Goal: Information Seeking & Learning: Learn about a topic

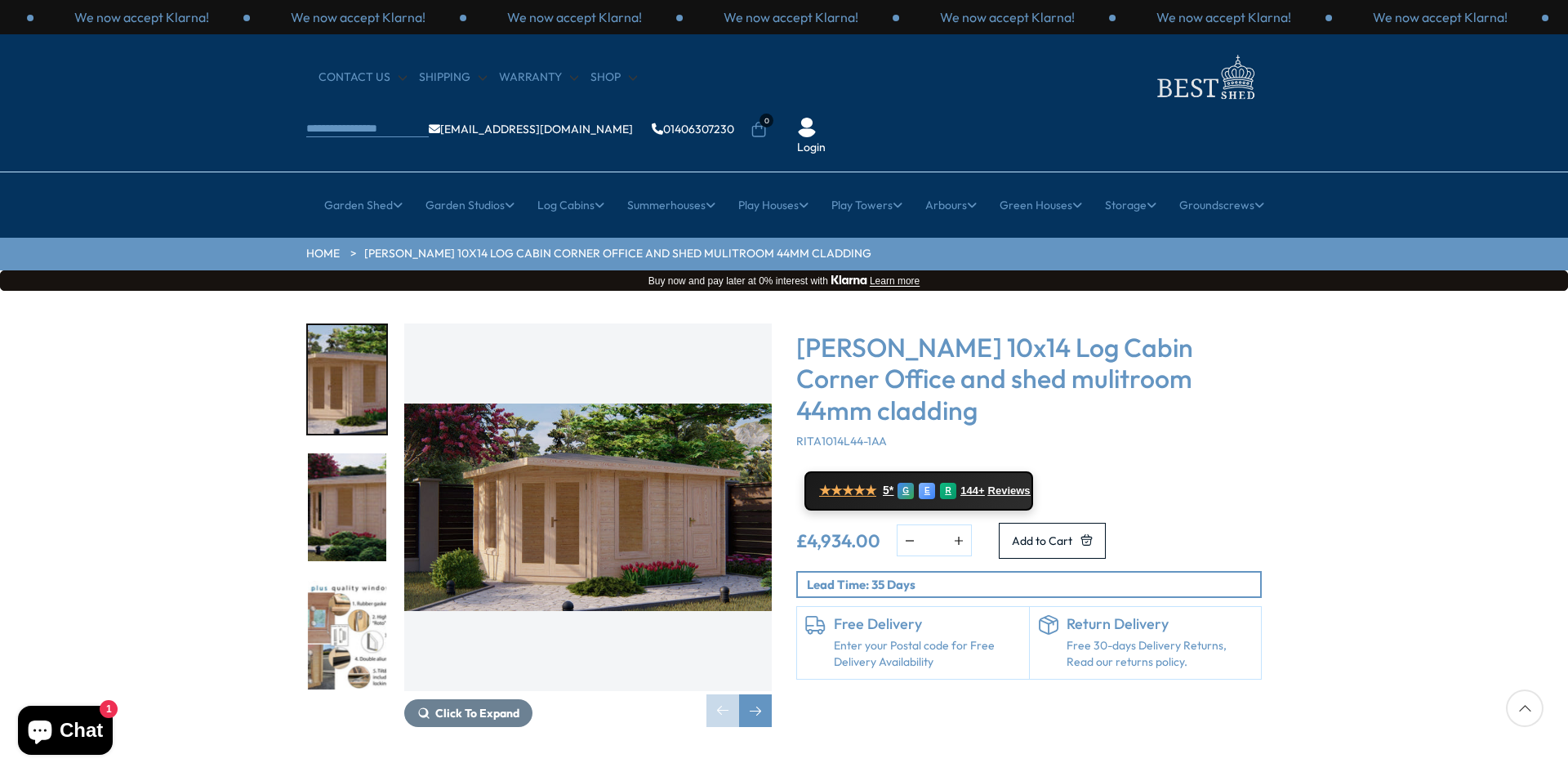
click at [651, 539] on img "1 / 9" at bounding box center [587, 507] width 367 height 367
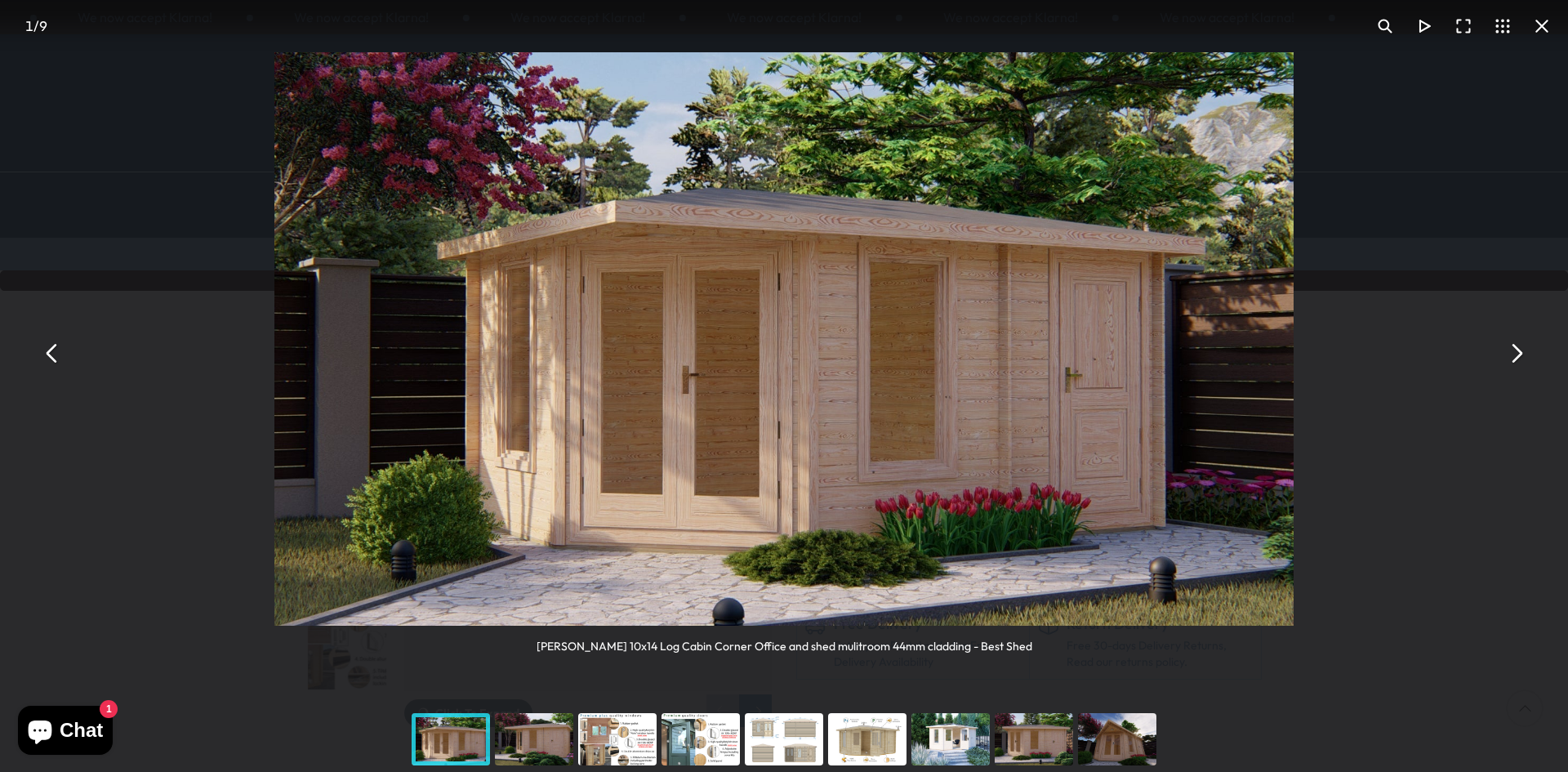
click at [1516, 353] on button "You can close this modal content with the ESC key" at bounding box center [1515, 354] width 40 height 40
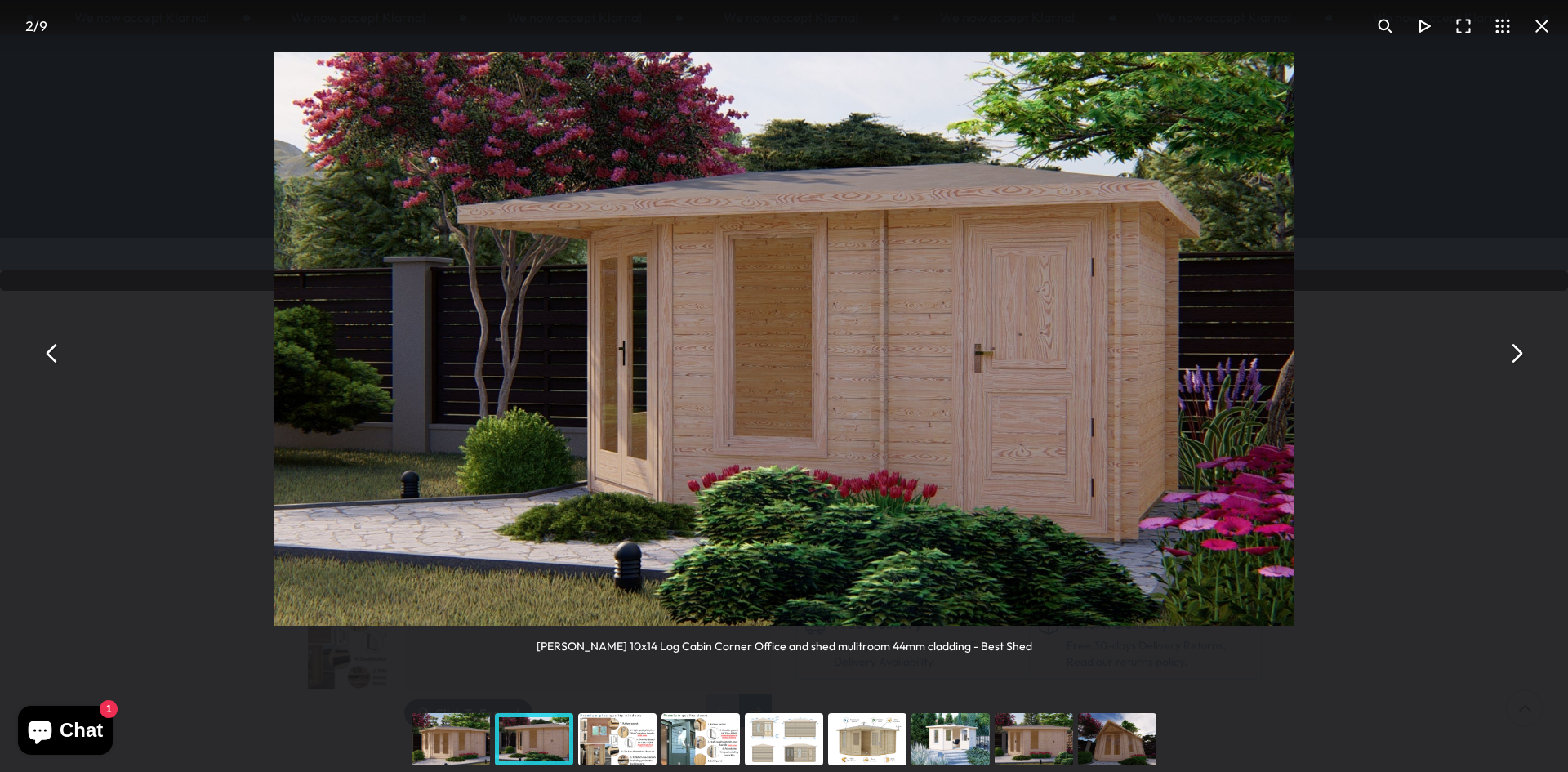
click at [1516, 353] on button "You can close this modal content with the ESC key" at bounding box center [1515, 354] width 40 height 40
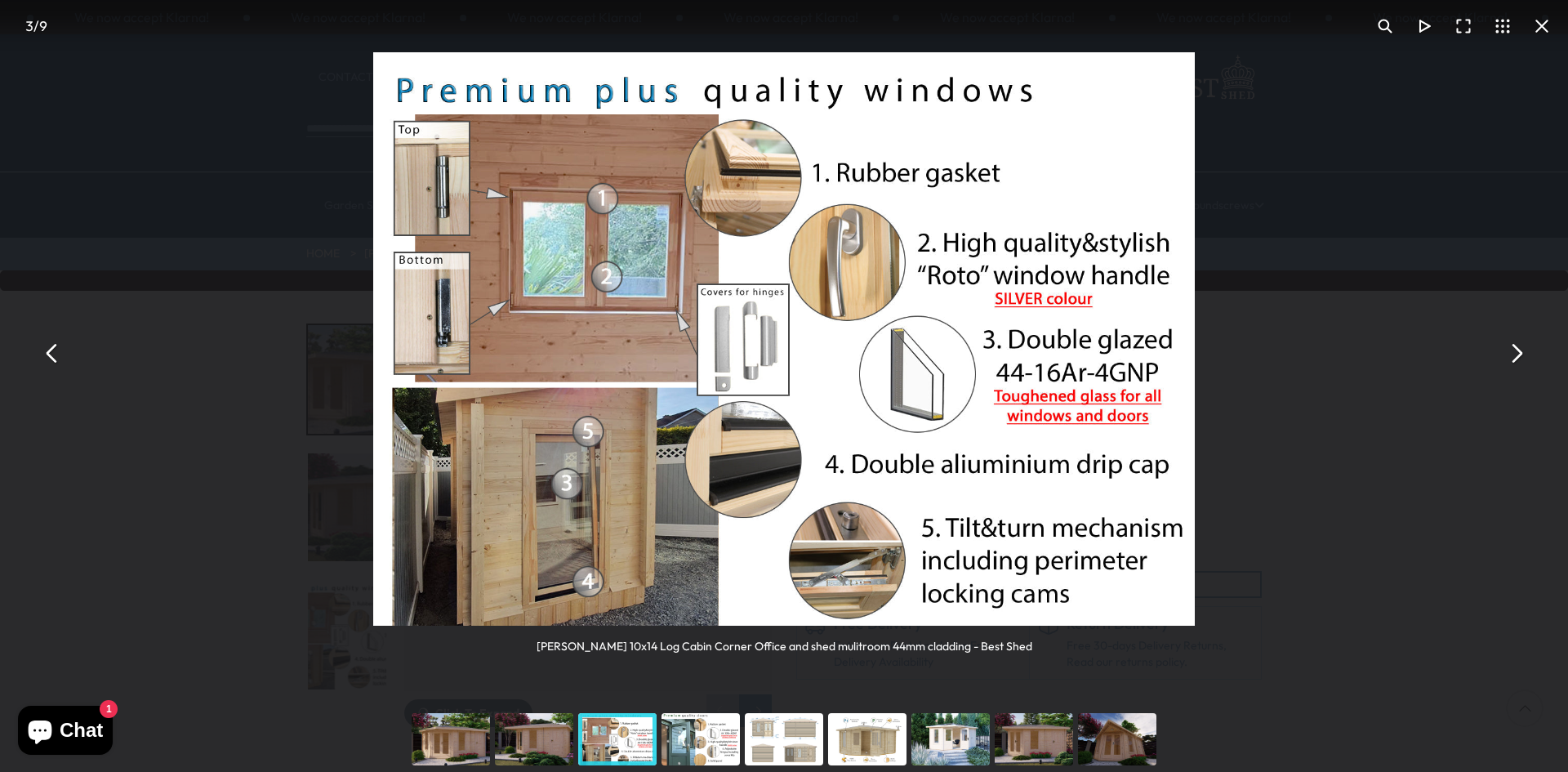
click at [1516, 353] on button "You can close this modal content with the ESC key" at bounding box center [1515, 354] width 40 height 40
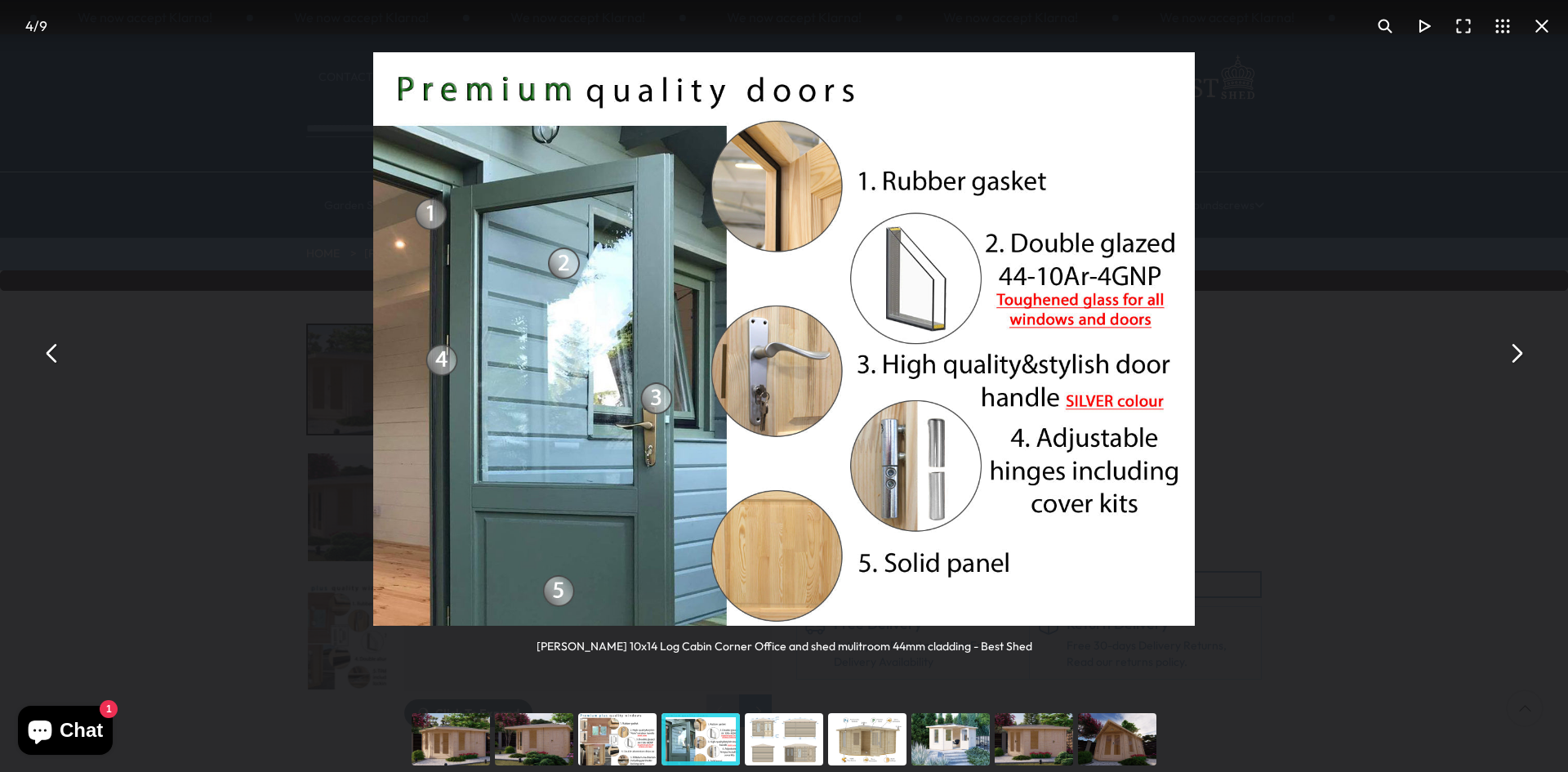
click at [1516, 353] on button "You can close this modal content with the ESC key" at bounding box center [1515, 354] width 40 height 40
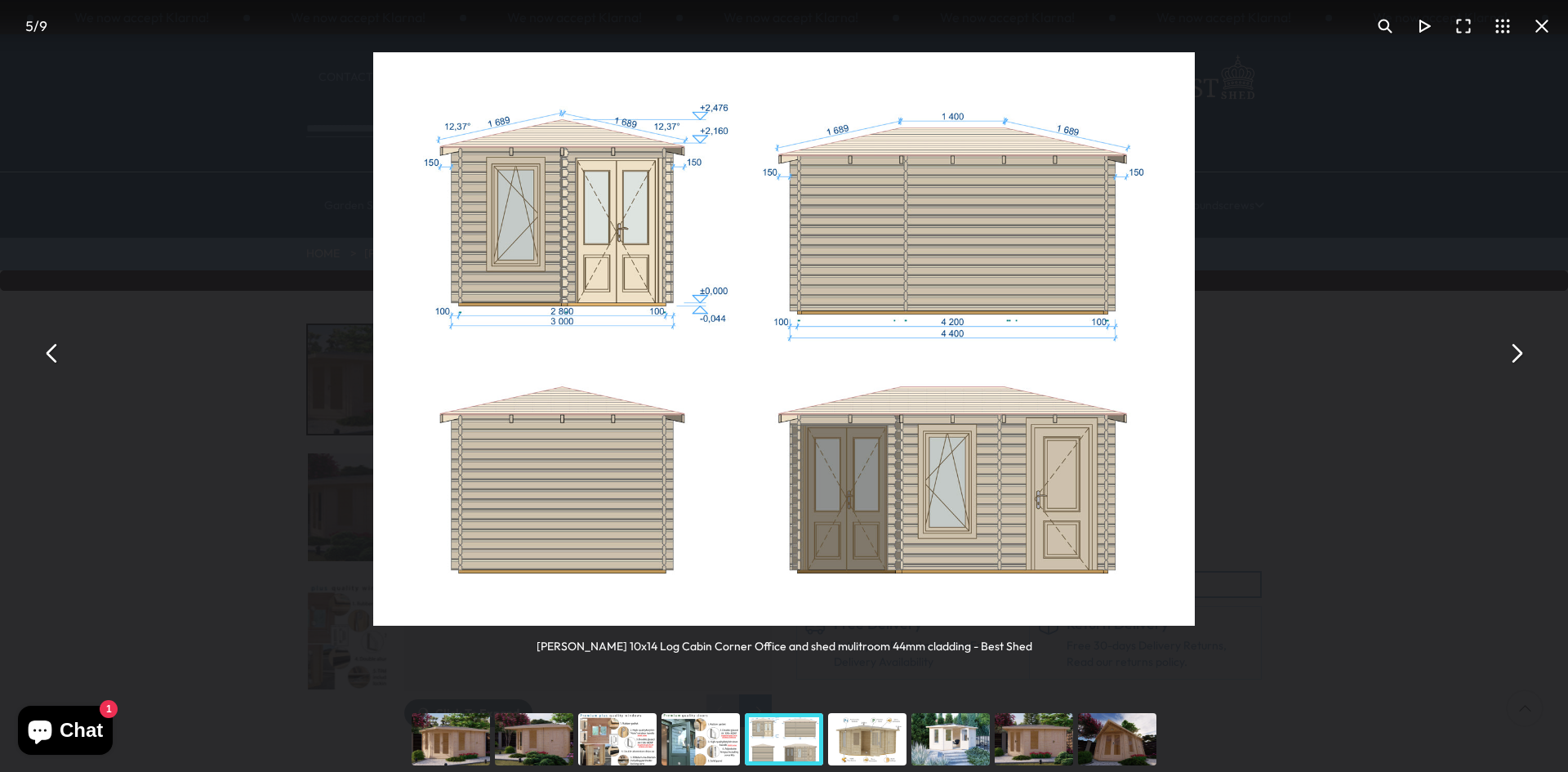
click at [1516, 353] on button "You can close this modal content with the ESC key" at bounding box center [1515, 354] width 40 height 40
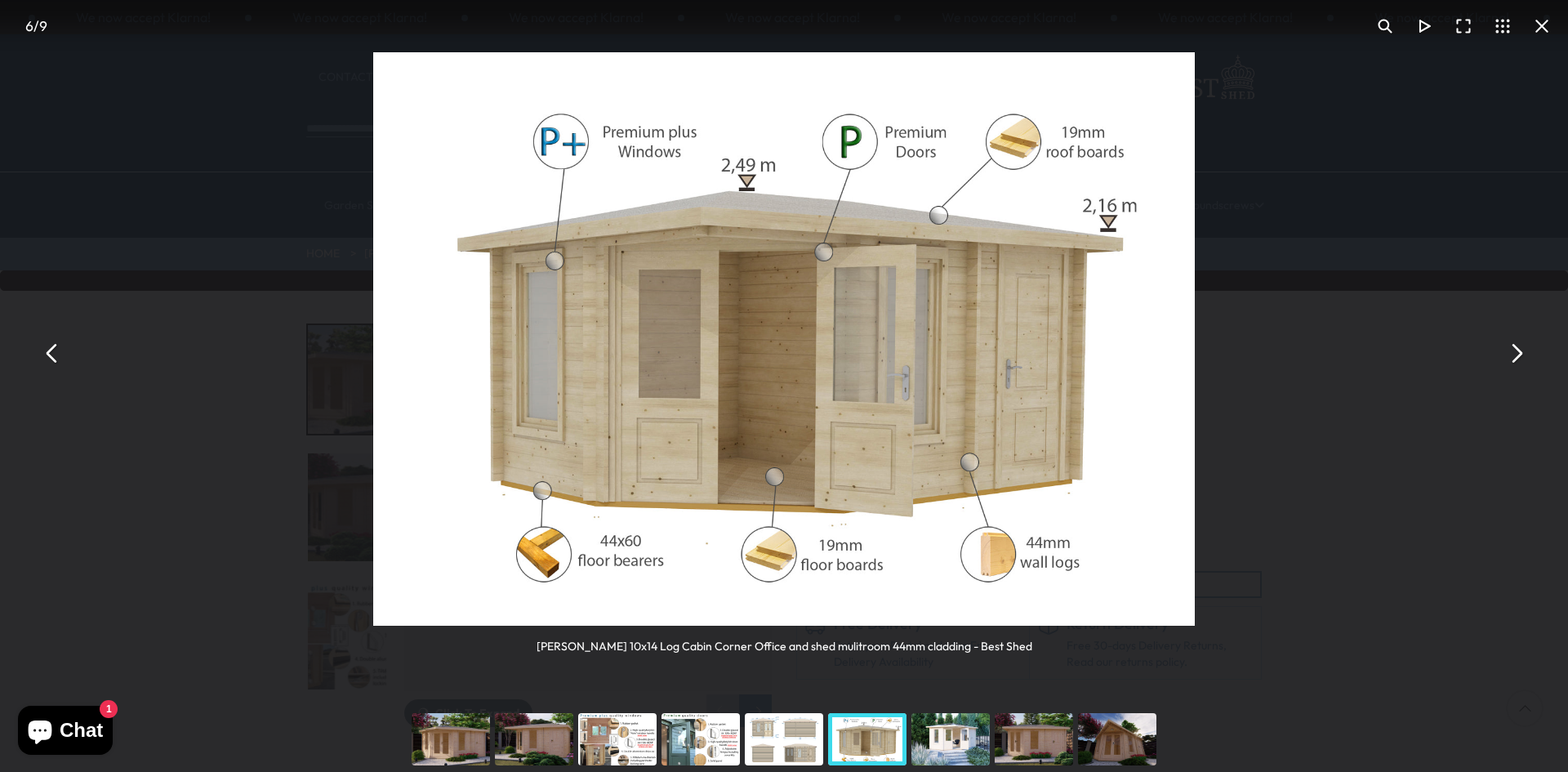
click at [1516, 353] on button "You can close this modal content with the ESC key" at bounding box center [1515, 354] width 40 height 40
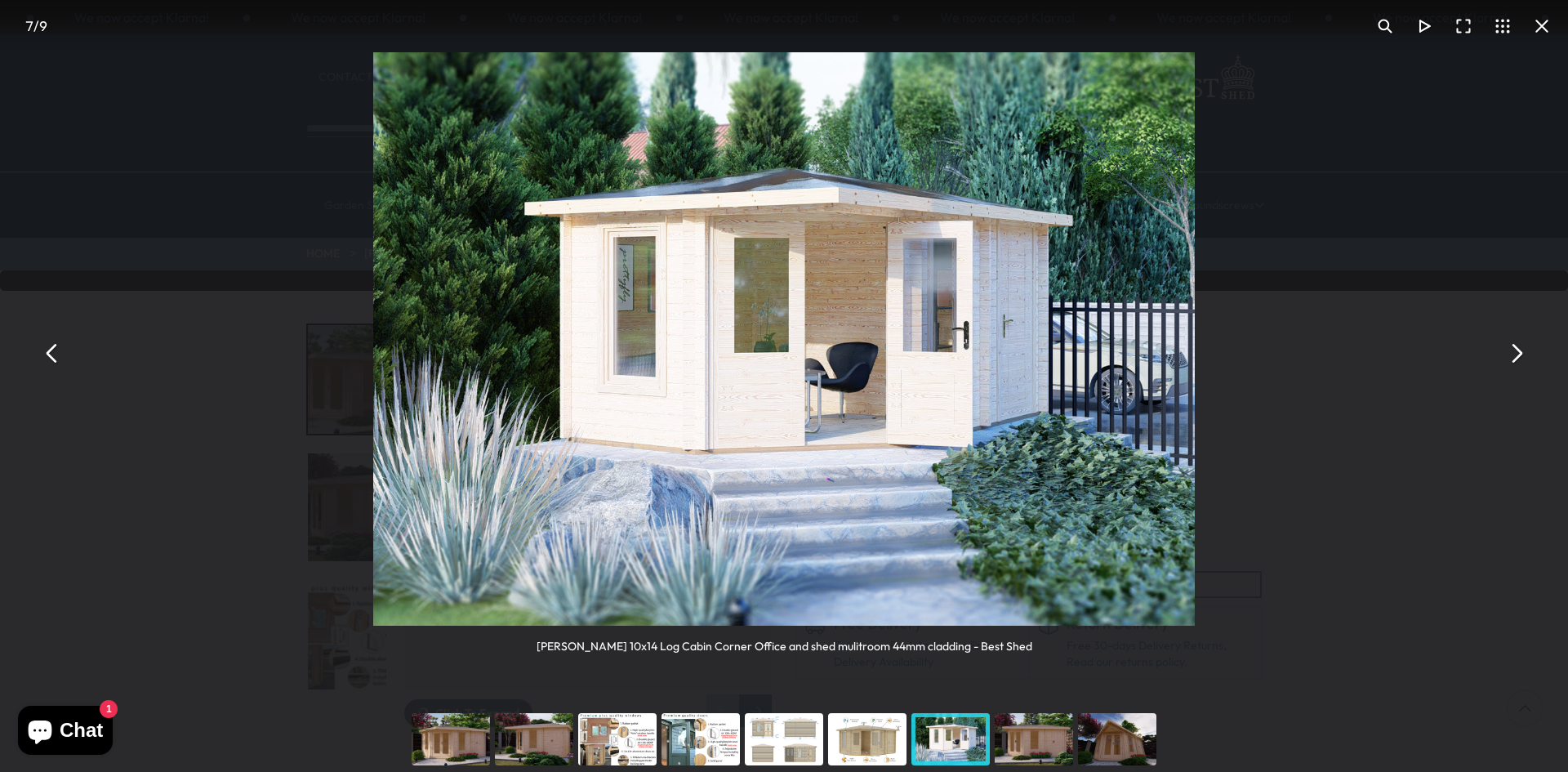
click at [1516, 352] on button "You can close this modal content with the ESC key" at bounding box center [1515, 354] width 40 height 40
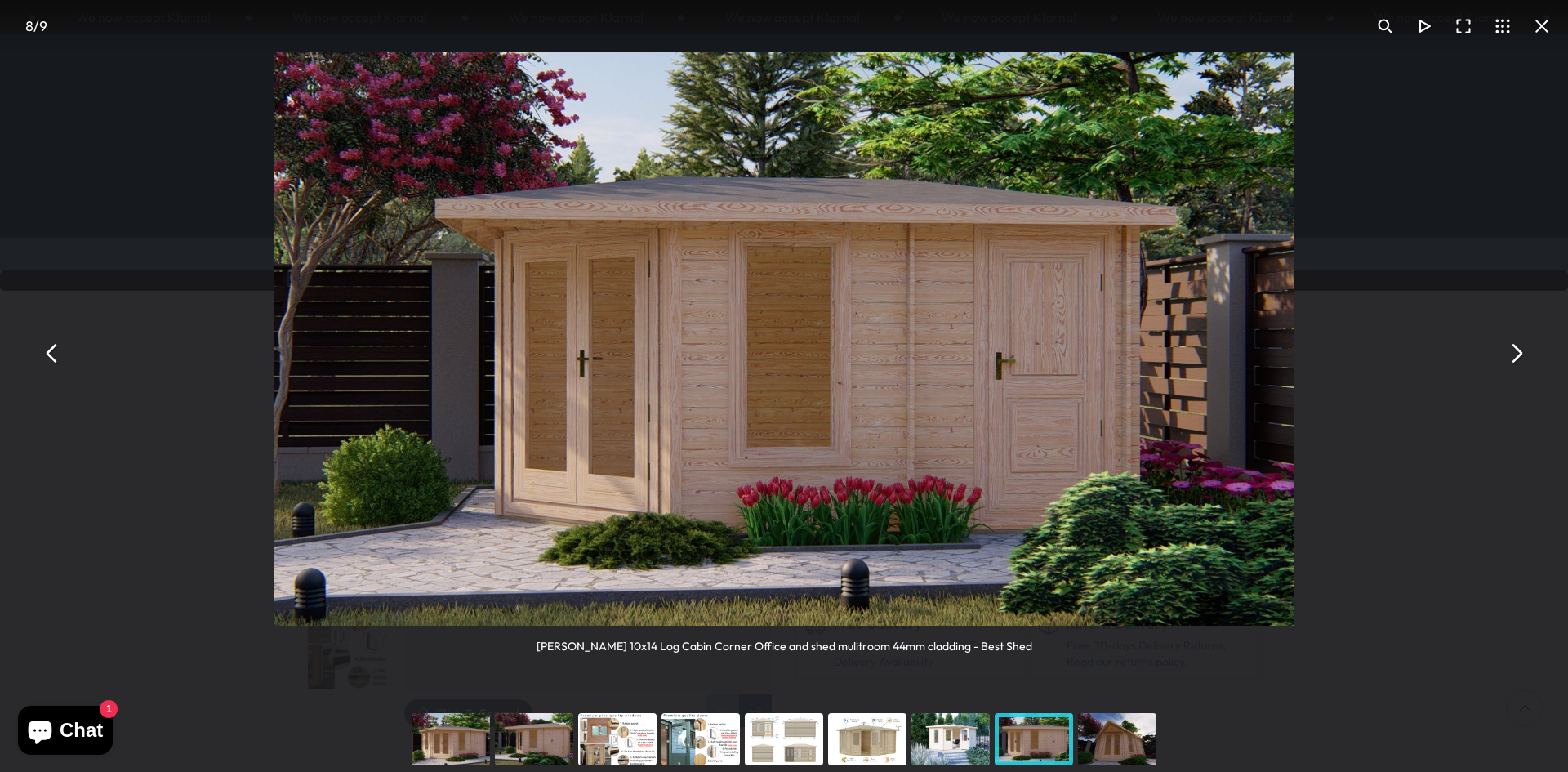
click at [1516, 352] on button "You can close this modal content with the ESC key" at bounding box center [1515, 354] width 40 height 40
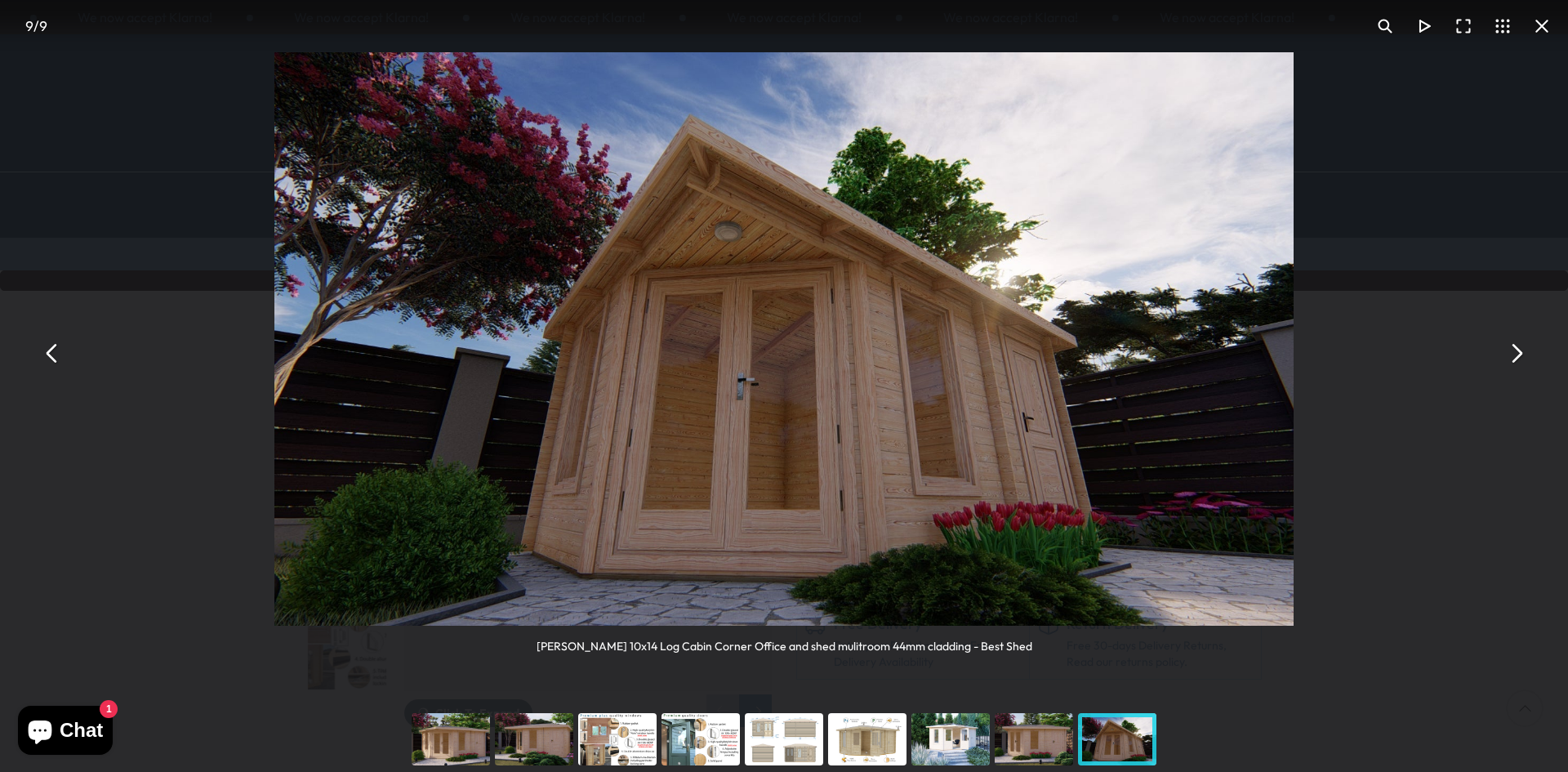
click at [1516, 352] on button "You can close this modal content with the ESC key" at bounding box center [1515, 354] width 40 height 40
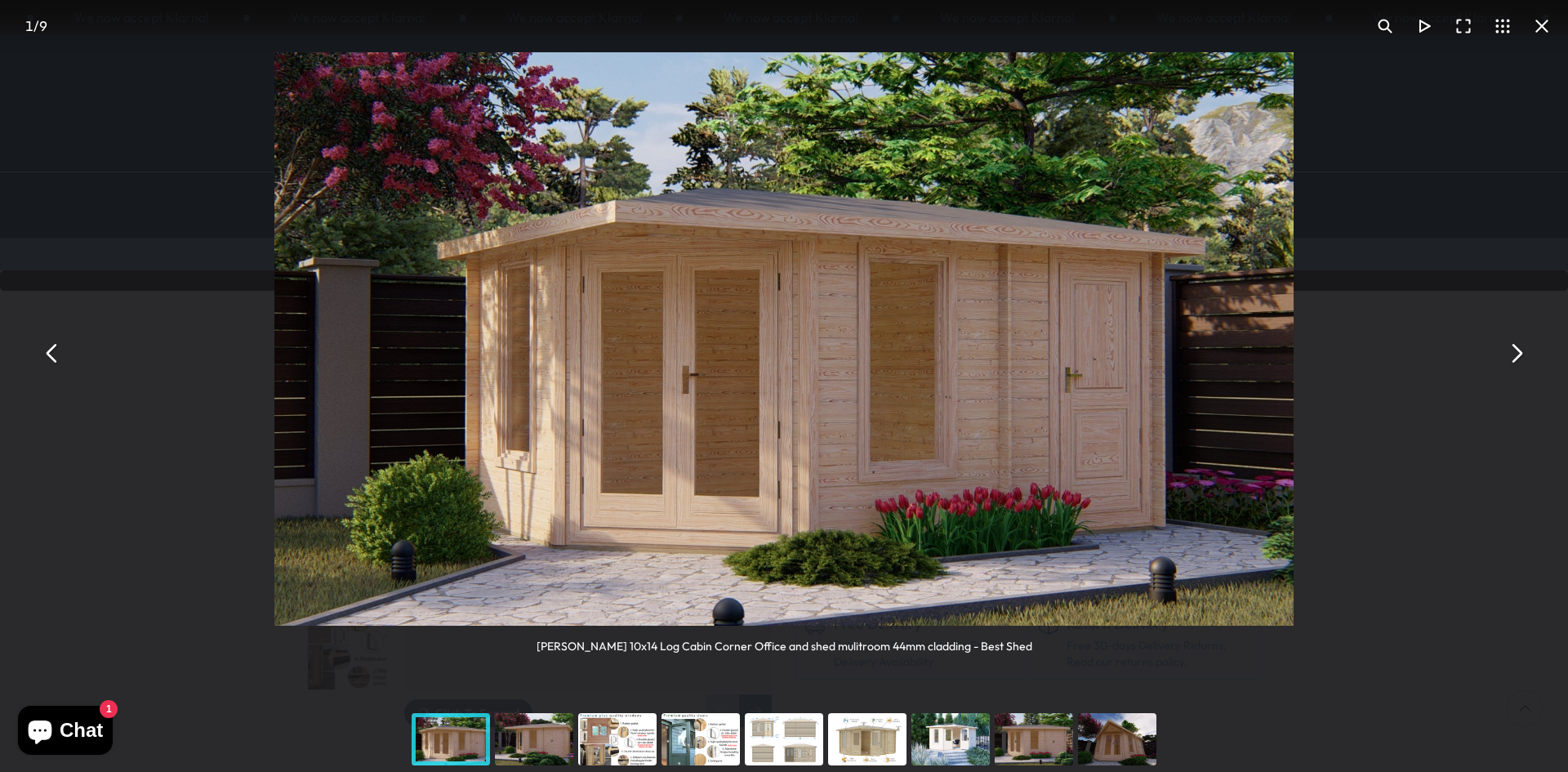
click at [1516, 352] on button "You can close this modal content with the ESC key" at bounding box center [1515, 354] width 40 height 40
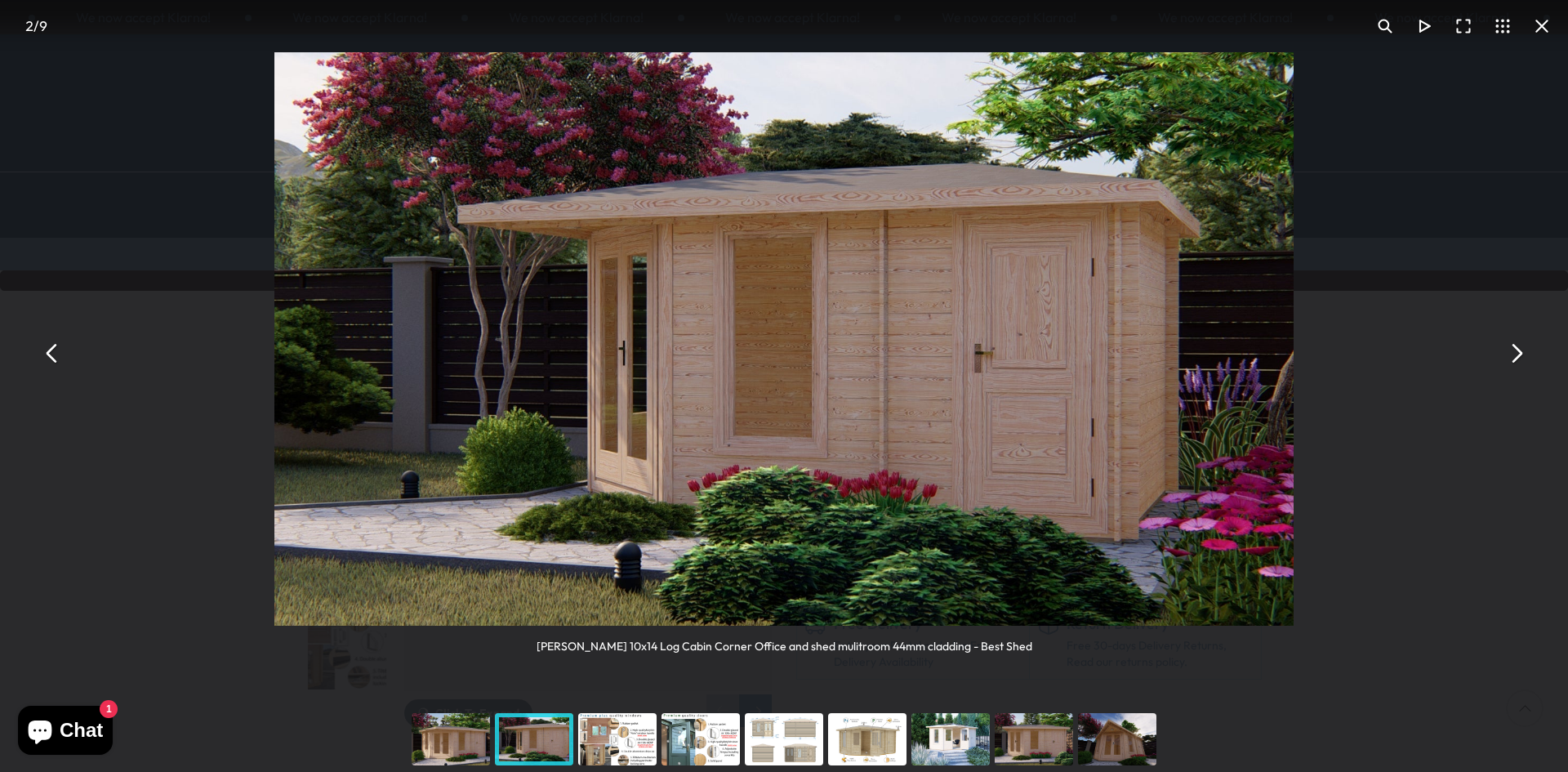
click at [1516, 352] on button "You can close this modal content with the ESC key" at bounding box center [1515, 354] width 40 height 40
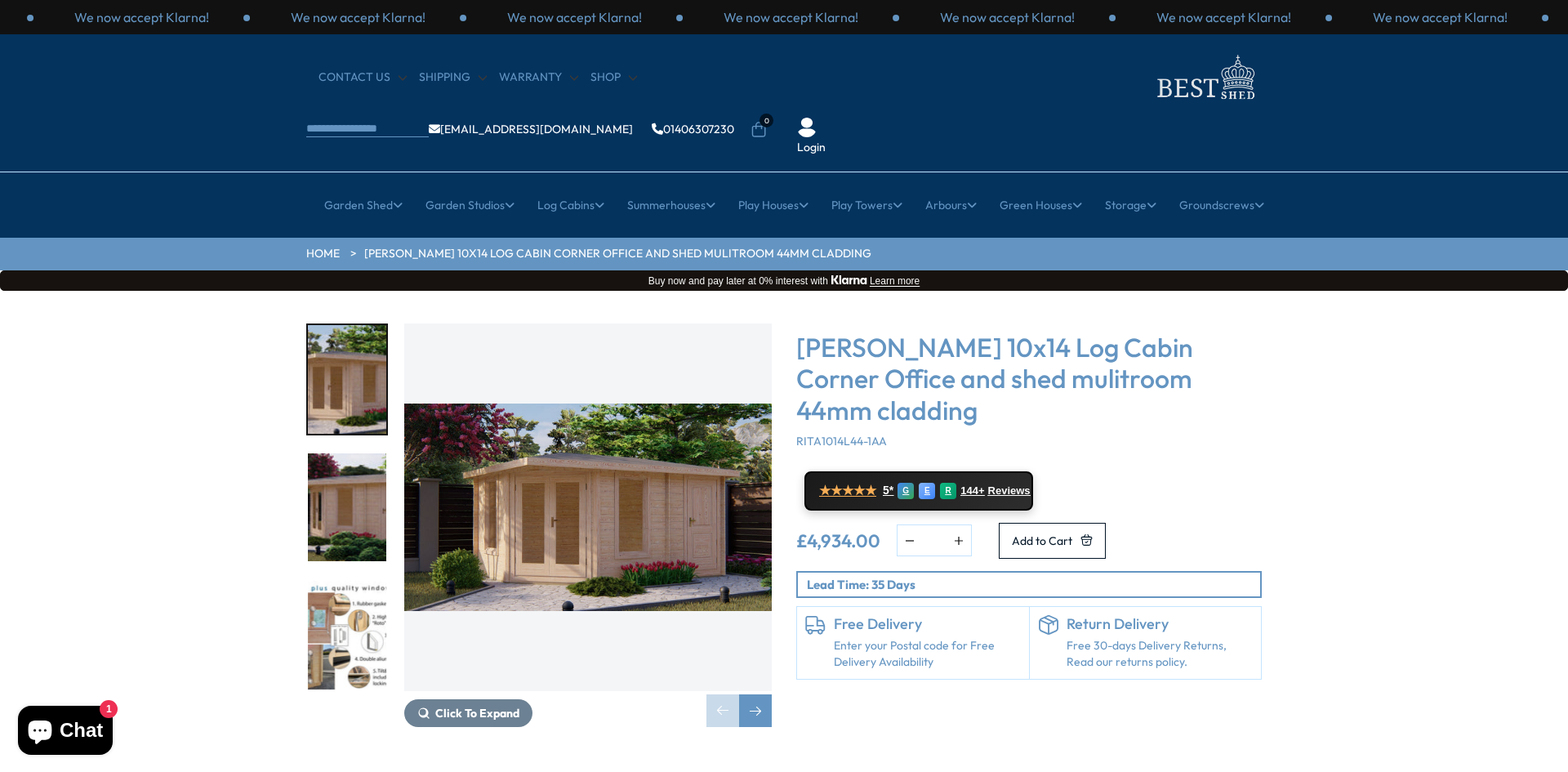
click at [556, 475] on img "1 / 9" at bounding box center [587, 507] width 367 height 367
